Goal: Find specific page/section: Find specific page/section

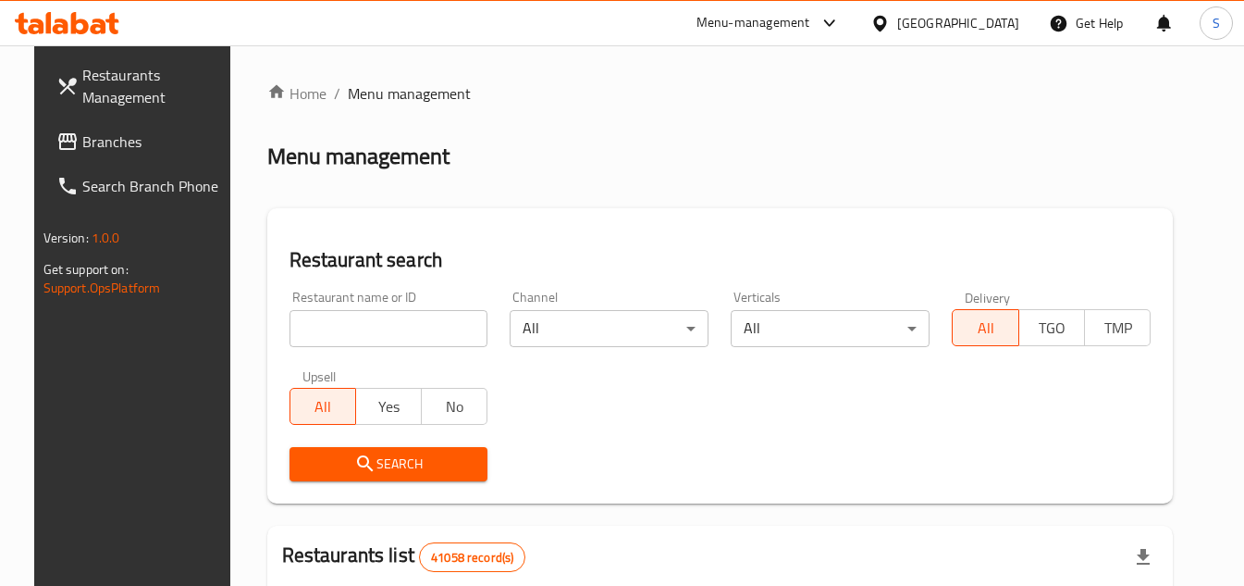
scroll to position [153, 0]
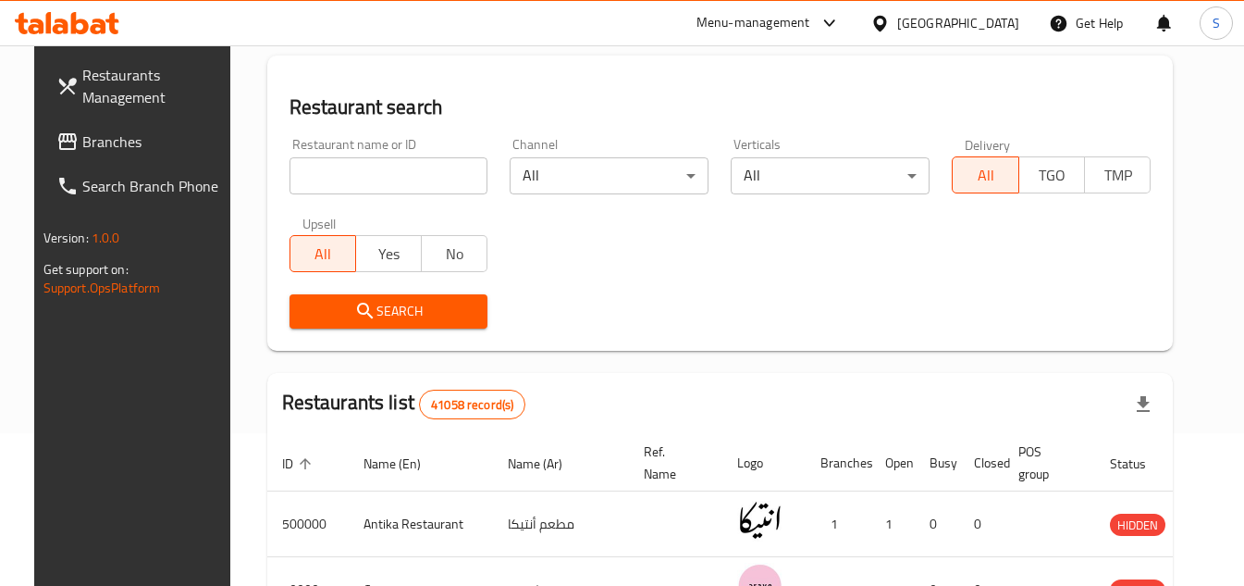
click at [140, 131] on span "Branches" at bounding box center [154, 141] width 145 height 22
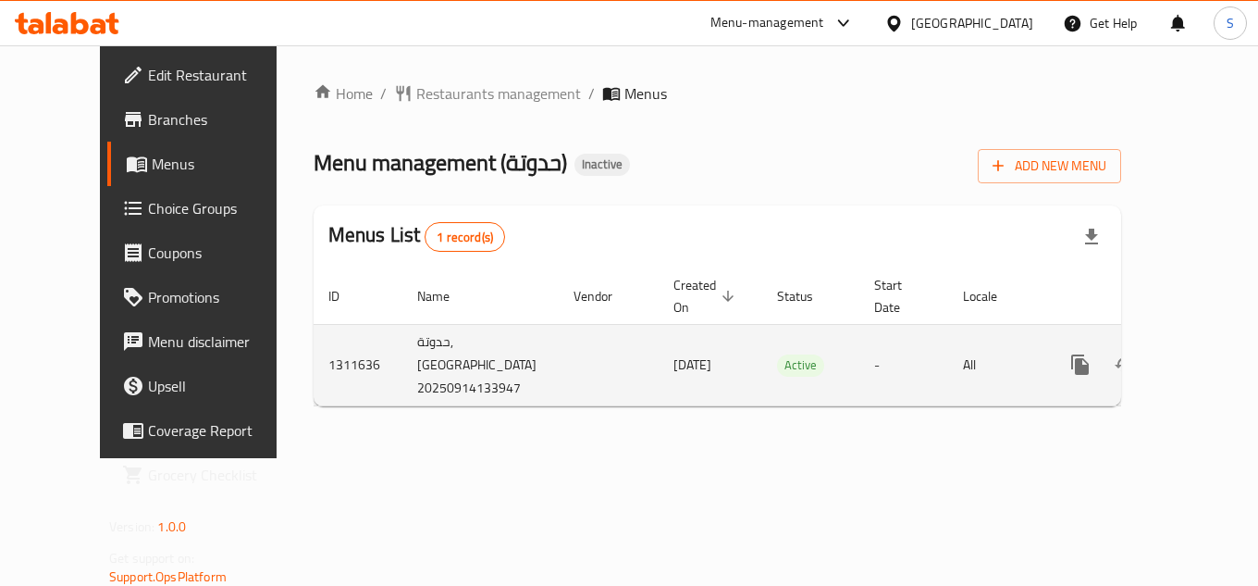
click at [1205, 356] on icon "enhanced table" at bounding box center [1213, 364] width 17 height 17
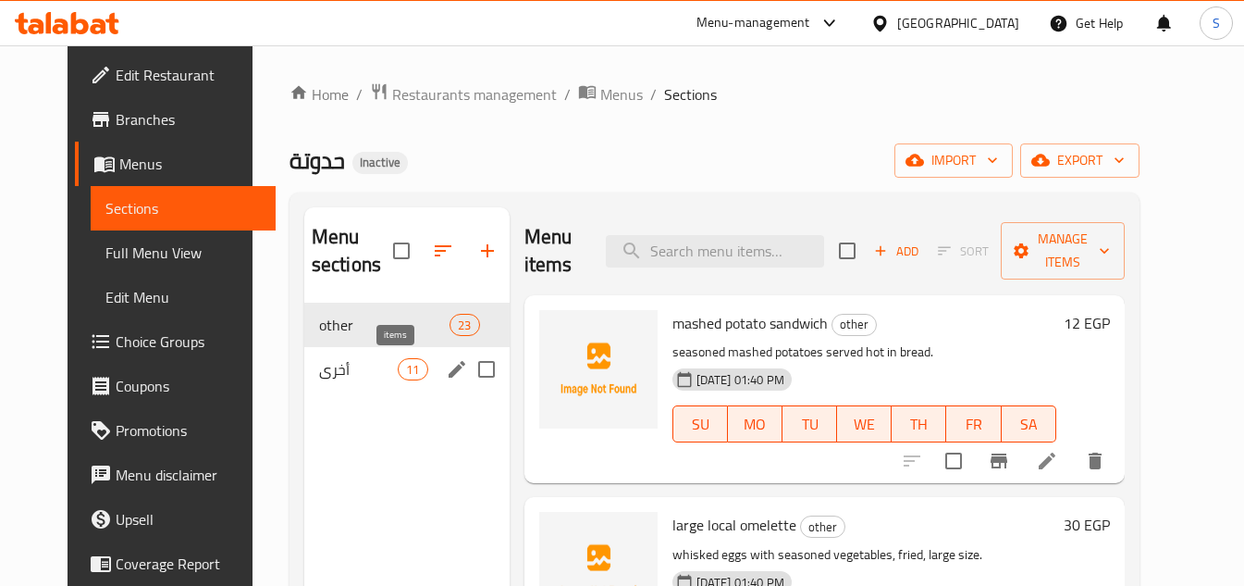
scroll to position [259, 0]
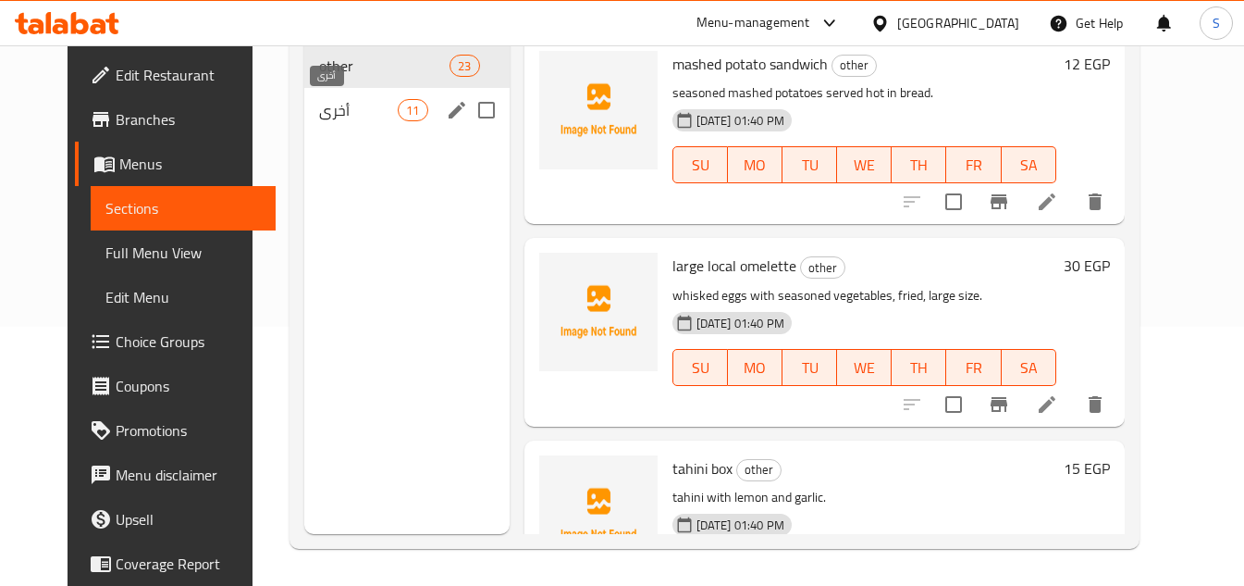
click at [364, 100] on span "أخرى" at bounding box center [358, 110] width 79 height 22
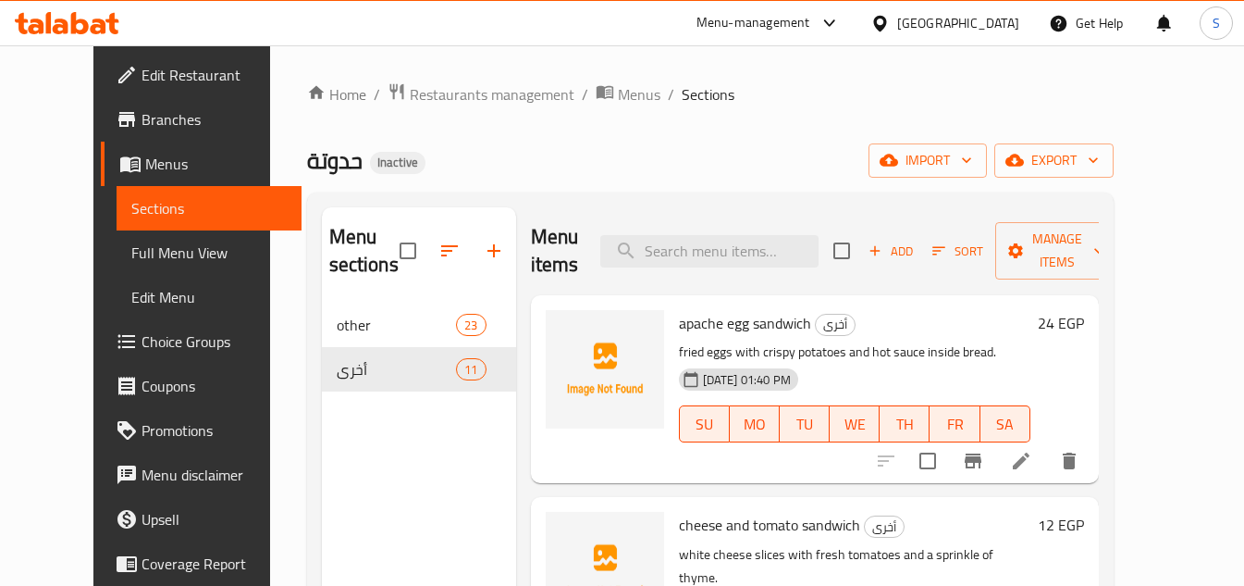
click at [102, 31] on icon at bounding box center [99, 26] width 16 height 16
